Goal: Check status: Check status

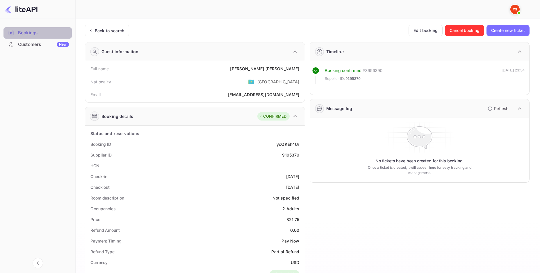
click at [38, 33] on div "Bookings" at bounding box center [43, 33] width 51 height 7
click at [106, 36] on div "Back to search Edit booking Cancel booking Create new ticket Guest information …" at bounding box center [307, 238] width 445 height 426
click at [107, 28] on div "Back to search" at bounding box center [109, 31] width 29 height 6
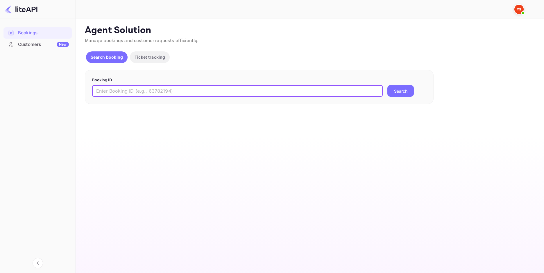
click at [135, 88] on input "text" at bounding box center [237, 91] width 291 height 12
paste input "7507507"
type input "7507507"
click at [407, 90] on button "Search" at bounding box center [401, 91] width 26 height 12
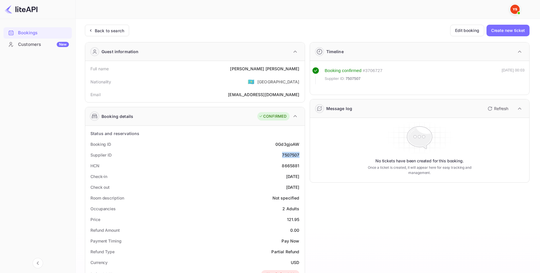
drag, startPoint x: 301, startPoint y: 154, endPoint x: 281, endPoint y: 156, distance: 20.4
click at [281, 156] on div "Supplier ID 7507507" at bounding box center [195, 155] width 215 height 11
copy div "7507507"
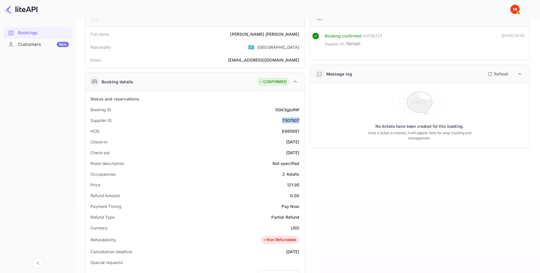
scroll to position [97, 0]
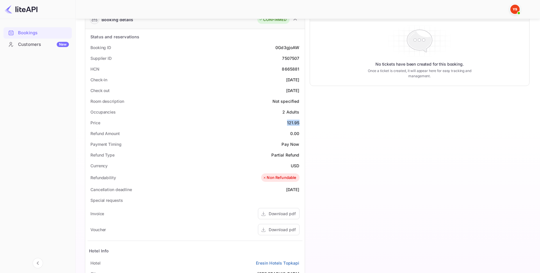
drag, startPoint x: 300, startPoint y: 123, endPoint x: 215, endPoint y: 124, distance: 85.2
click at [215, 124] on div "Price 121.95" at bounding box center [195, 122] width 215 height 11
copy div "121.95"
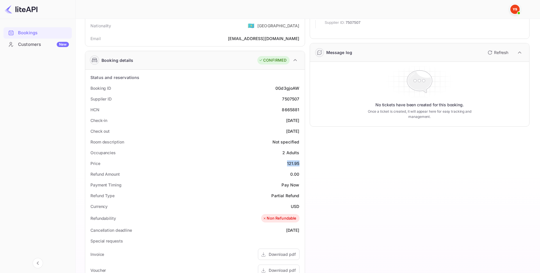
scroll to position [0, 0]
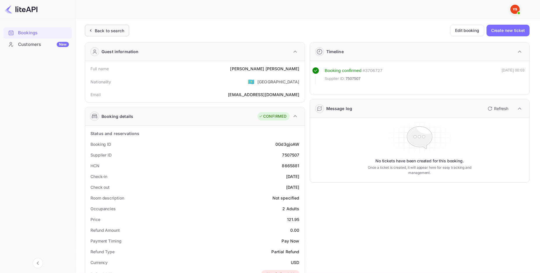
click at [107, 31] on div "Back to search" at bounding box center [109, 31] width 29 height 6
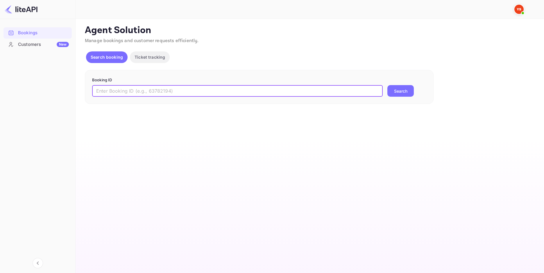
click at [144, 89] on input "text" at bounding box center [237, 91] width 291 height 12
paste input "8885581"
type input "8885581"
click at [400, 89] on button "Search" at bounding box center [401, 91] width 26 height 12
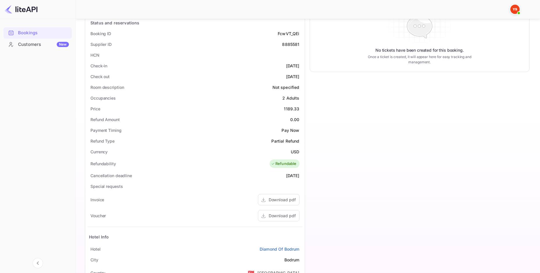
scroll to position [29, 0]
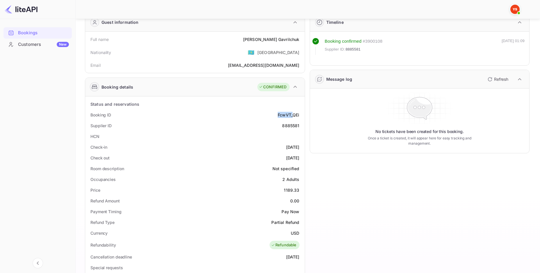
drag, startPoint x: 275, startPoint y: 115, endPoint x: 294, endPoint y: 113, distance: 18.4
click at [294, 113] on div "Booking ID FcwVT_QEi" at bounding box center [195, 115] width 215 height 11
click at [288, 121] on div "Supplier ID 8885581" at bounding box center [195, 125] width 215 height 11
click at [279, 126] on div "Supplier ID 8885581" at bounding box center [195, 125] width 215 height 11
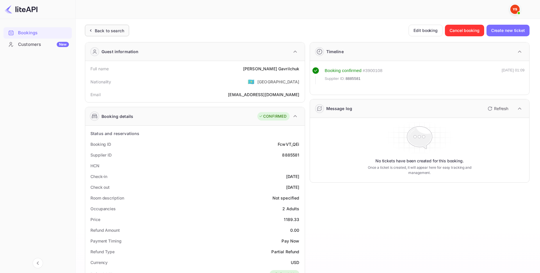
click at [96, 25] on div "Back to search" at bounding box center [107, 31] width 44 height 12
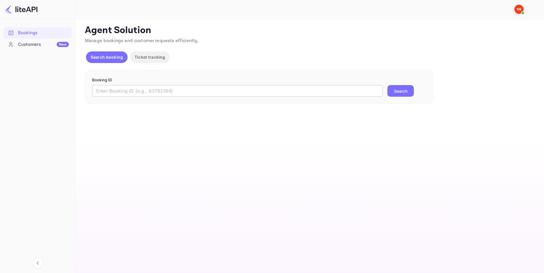
click at [200, 87] on input "text" at bounding box center [237, 91] width 291 height 12
paste input "7716779"
type input "7716779"
click at [406, 91] on button "Search" at bounding box center [401, 91] width 26 height 12
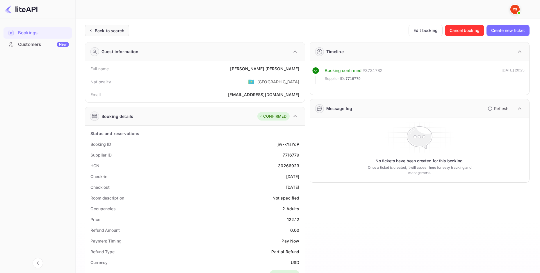
click at [103, 28] on div "Back to search" at bounding box center [109, 31] width 29 height 6
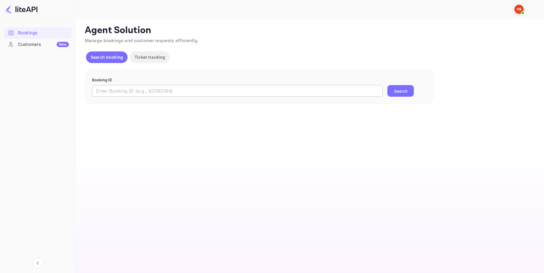
click at [160, 88] on input "text" at bounding box center [237, 91] width 291 height 12
paste input "8108608"
type input "8108608"
click at [403, 95] on button "Search" at bounding box center [401, 91] width 26 height 12
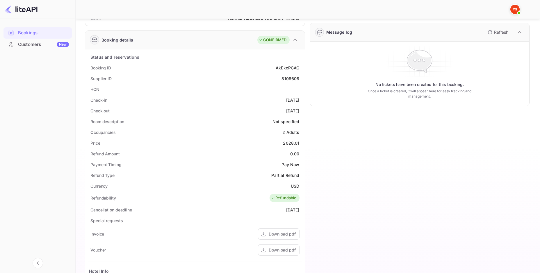
scroll to position [78, 0]
drag, startPoint x: 301, startPoint y: 141, endPoint x: 283, endPoint y: 142, distance: 18.3
click at [283, 142] on div "Price 2028.01" at bounding box center [195, 142] width 215 height 11
copy div "2028.01"
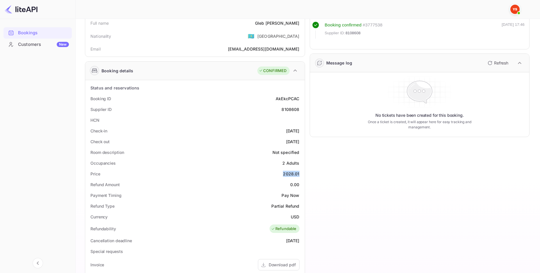
scroll to position [0, 0]
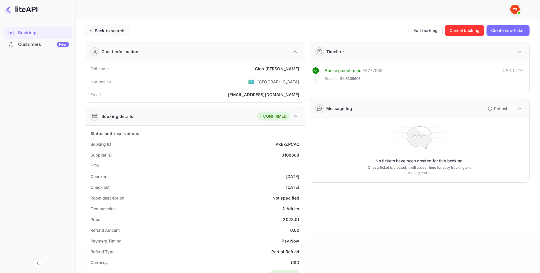
click at [114, 31] on div "Back to search" at bounding box center [109, 31] width 29 height 6
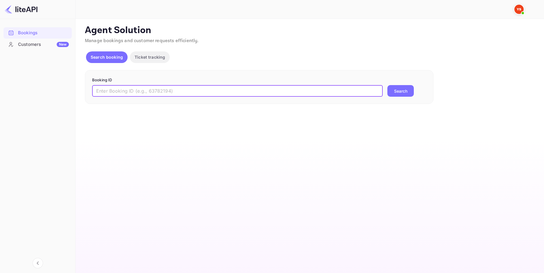
click at [219, 97] on input "text" at bounding box center [237, 91] width 291 height 12
paste input "9206719"
type input "9206719"
click at [400, 89] on button "Search" at bounding box center [401, 91] width 26 height 12
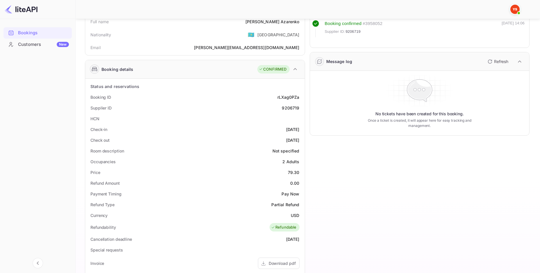
scroll to position [136, 0]
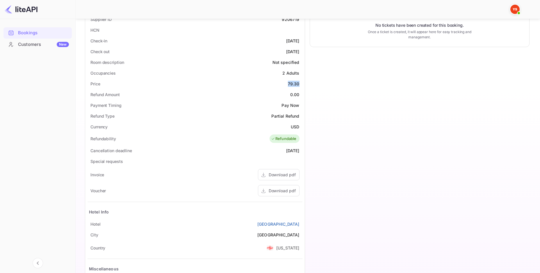
drag, startPoint x: 300, startPoint y: 86, endPoint x: 286, endPoint y: 87, distance: 13.7
click at [286, 87] on div "Price 79.30" at bounding box center [195, 83] width 215 height 11
copy div "79.30"
